Goal: Information Seeking & Learning: Learn about a topic

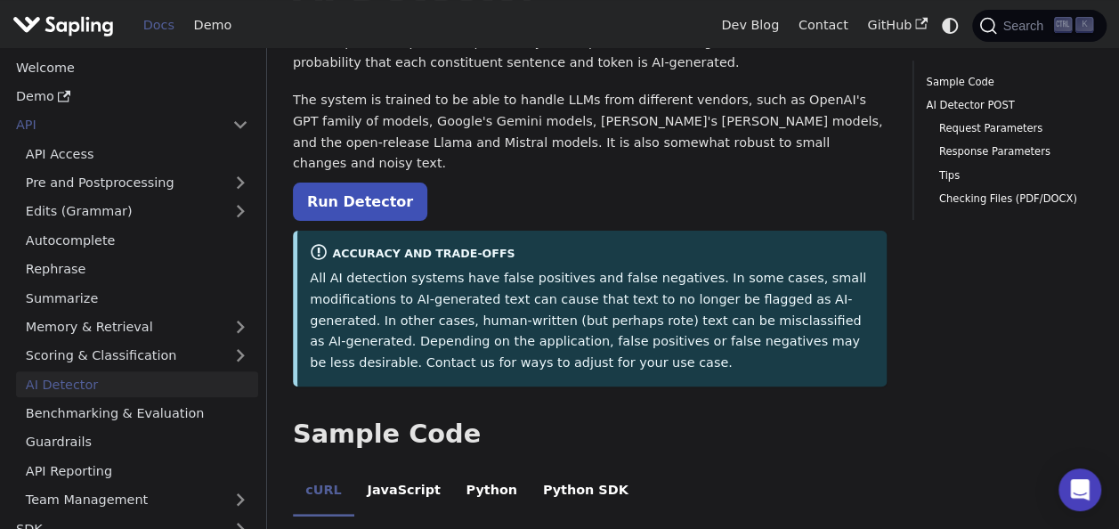
scroll to position [135, 0]
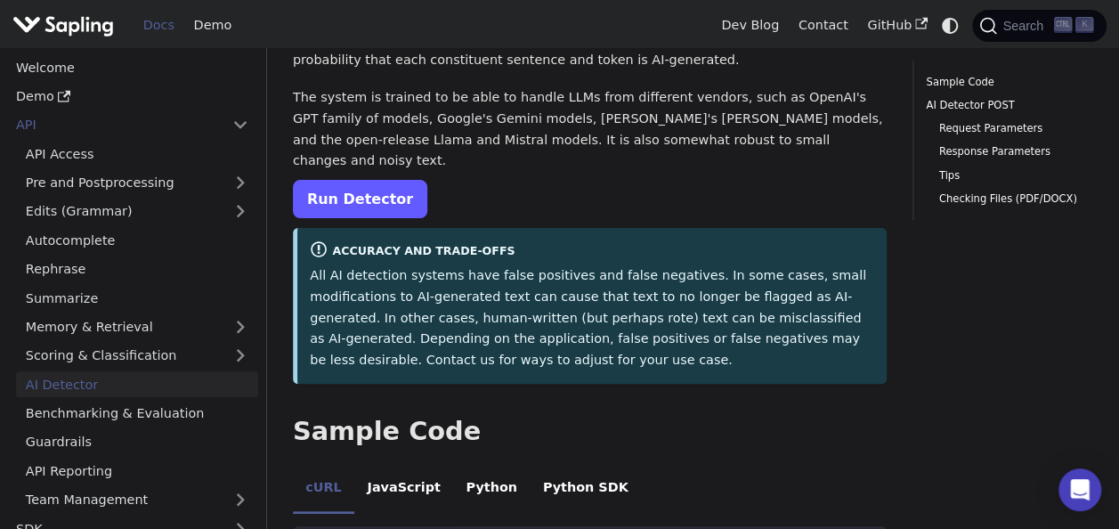
click at [384, 180] on link "Run Detector" at bounding box center [360, 199] width 134 height 38
click at [387, 180] on link "Run Detector" at bounding box center [360, 199] width 134 height 38
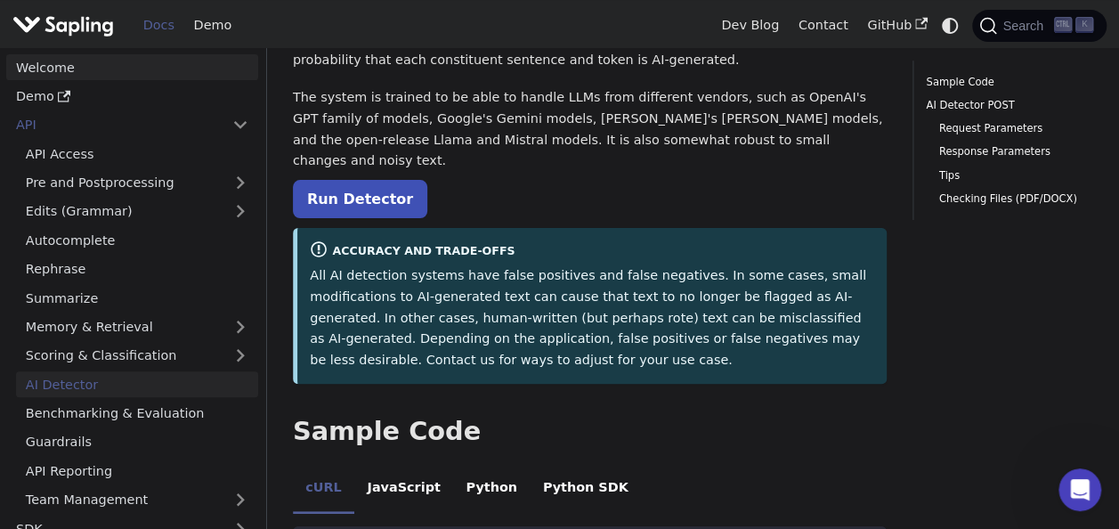
click at [228, 78] on link "Welcome" at bounding box center [132, 67] width 252 height 26
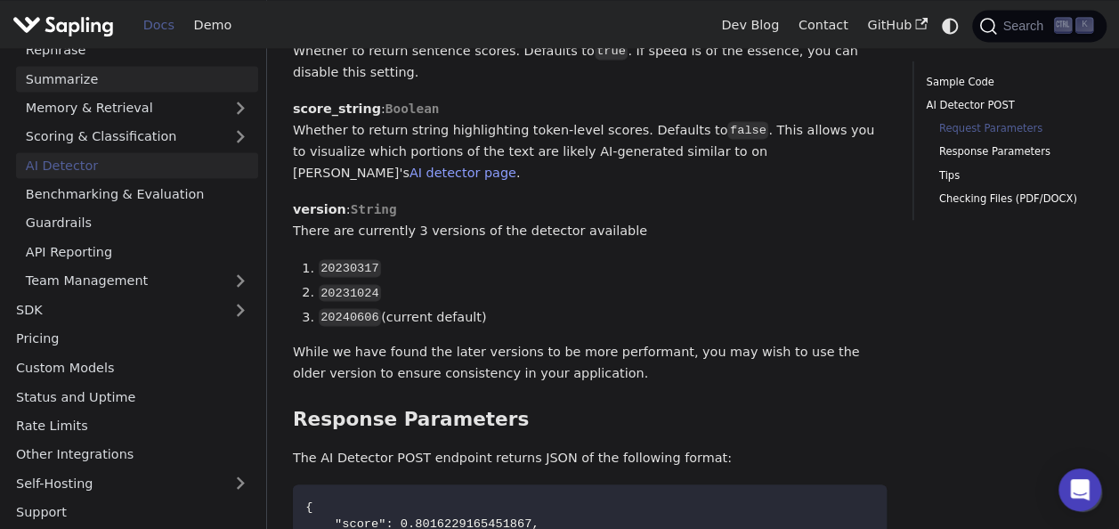
scroll to position [221, 0]
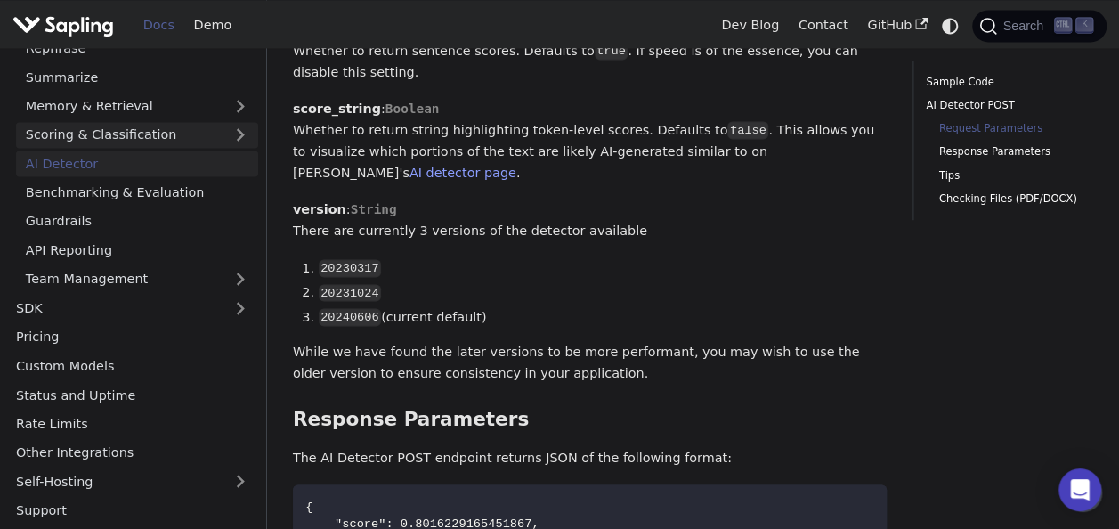
click at [92, 137] on link "Scoring & Classification" at bounding box center [137, 135] width 242 height 26
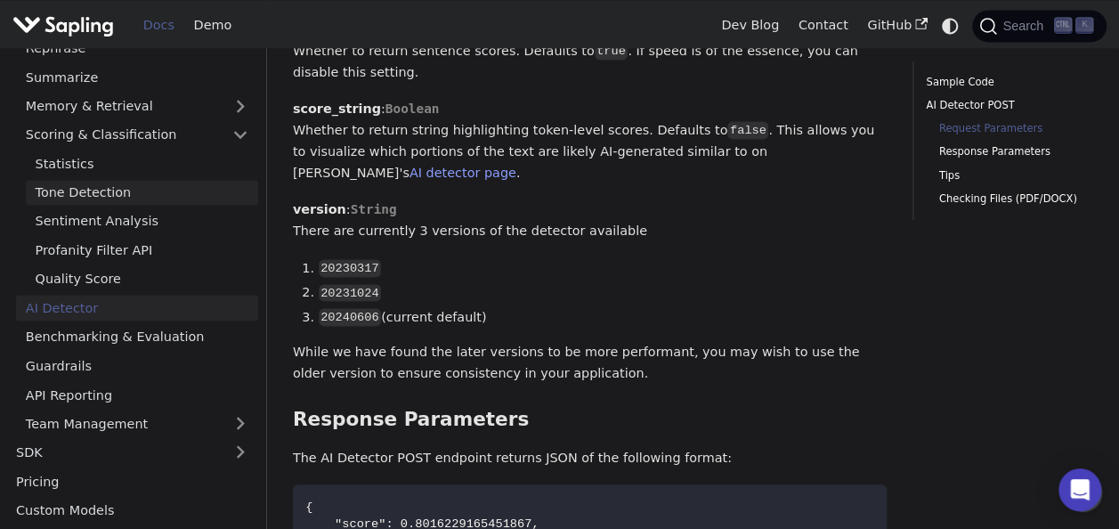
click at [109, 198] on link "Tone Detection" at bounding box center [142, 193] width 232 height 26
